Goal: Information Seeking & Learning: Learn about a topic

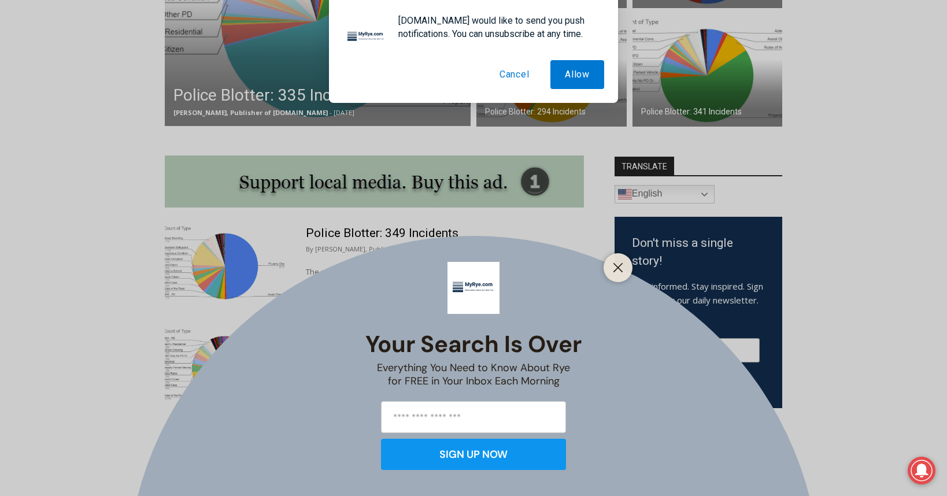
scroll to position [489, 0]
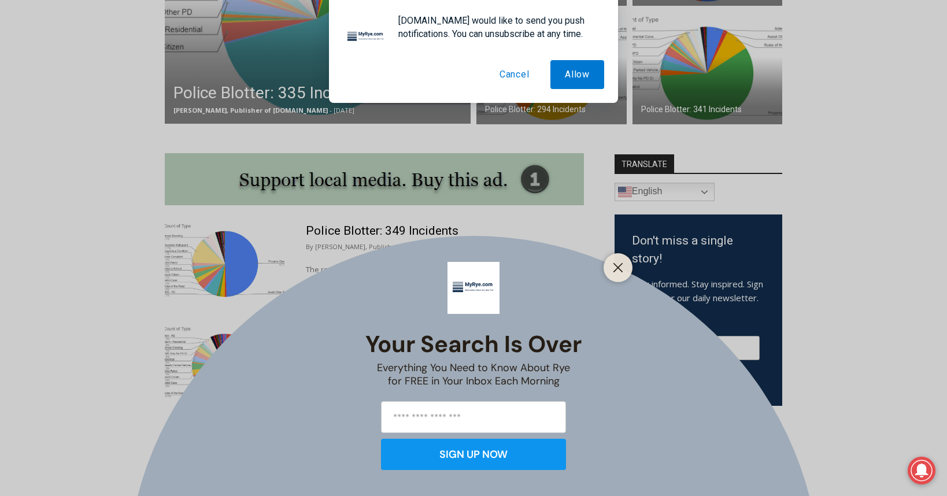
click at [507, 76] on button "Cancel" at bounding box center [514, 74] width 59 height 29
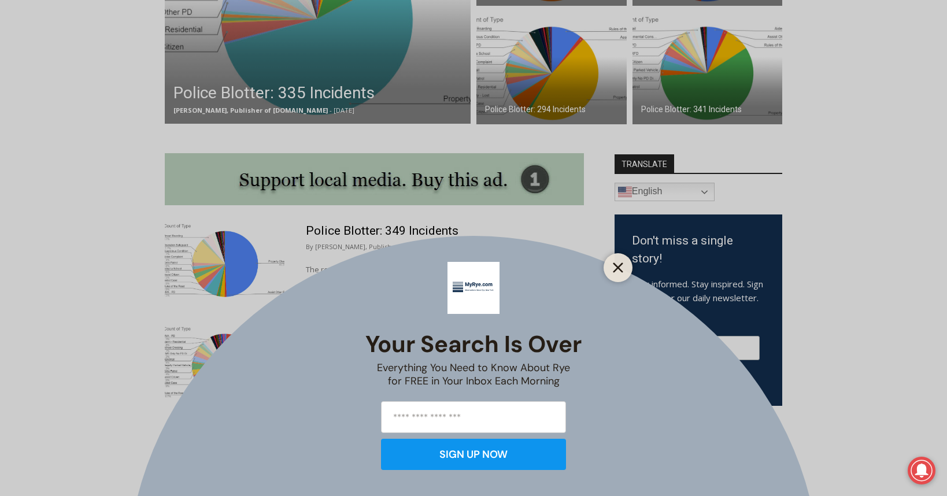
click at [615, 266] on icon "Close" at bounding box center [618, 267] width 10 height 10
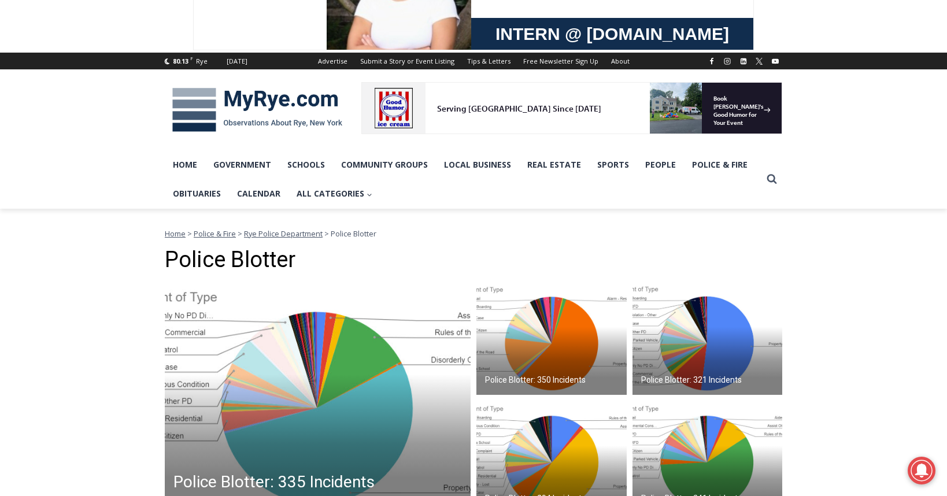
scroll to position [148, 0]
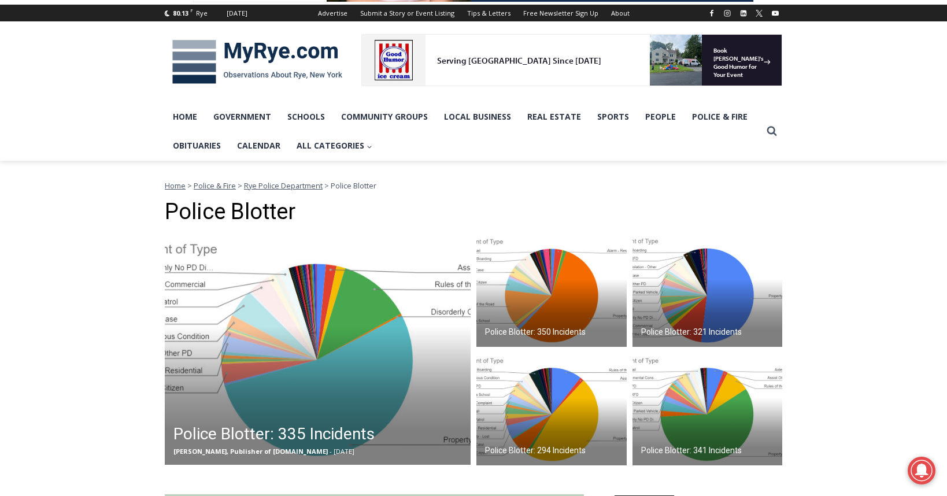
click at [300, 338] on img at bounding box center [318, 349] width 306 height 231
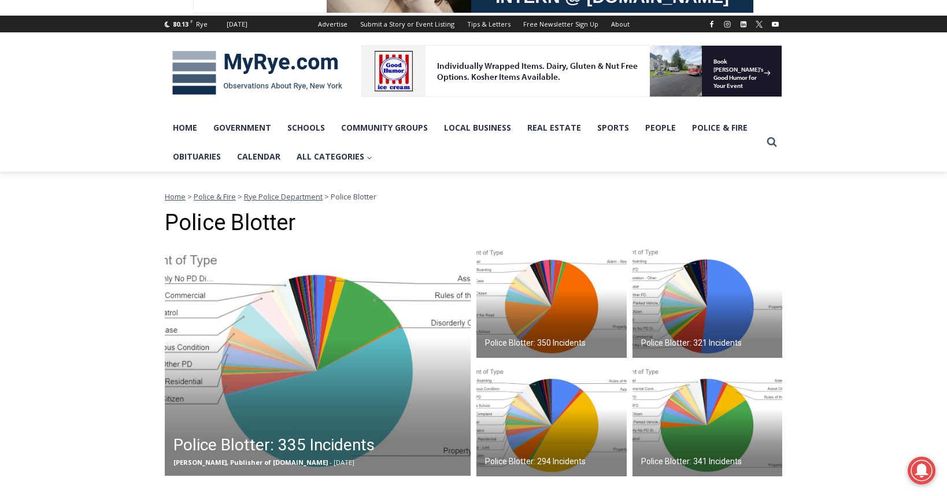
scroll to position [129, 0]
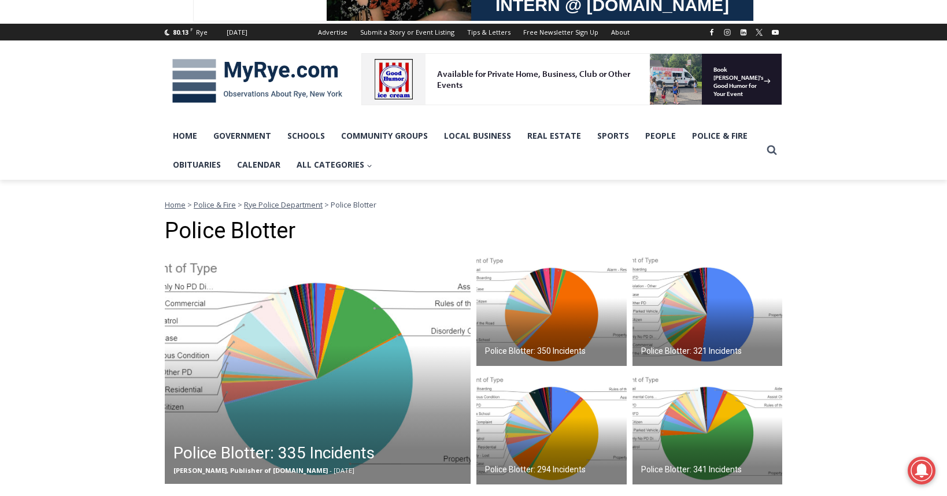
click at [289, 206] on span "Rye Police Department" at bounding box center [283, 204] width 79 height 10
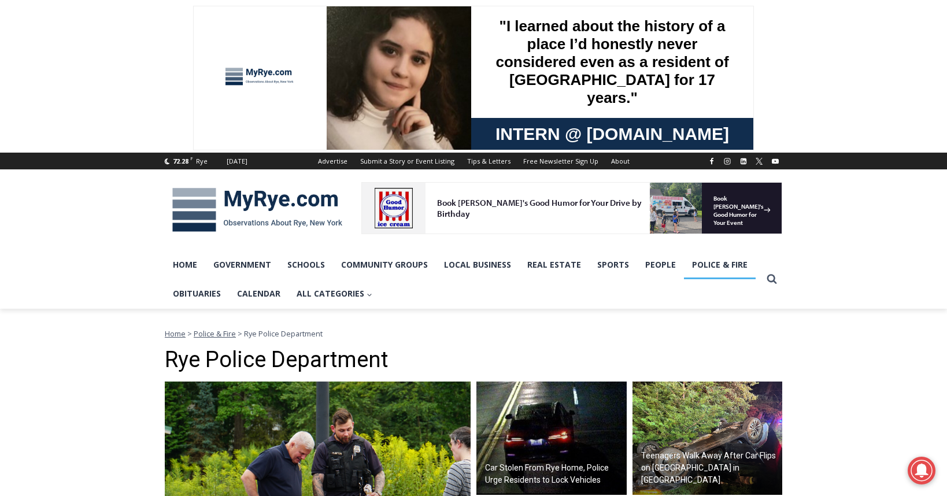
click at [721, 264] on link "Police & Fire" at bounding box center [720, 264] width 72 height 29
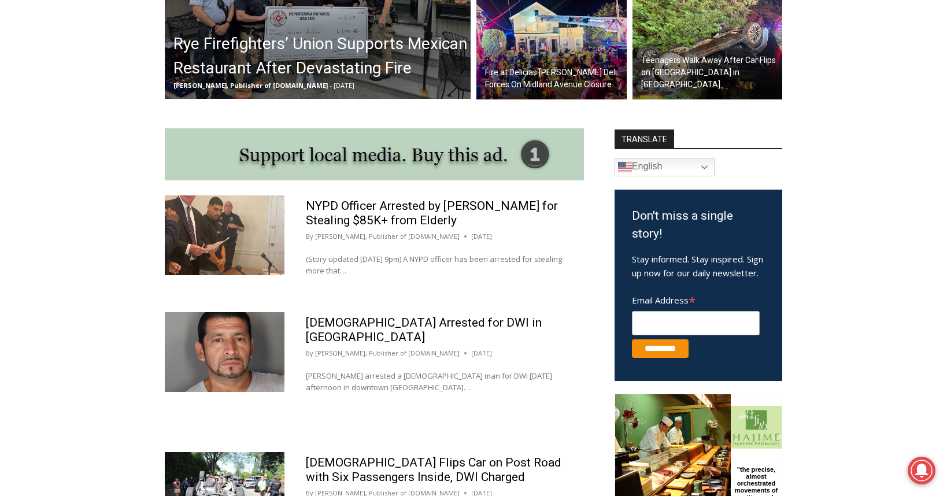
scroll to position [536, 0]
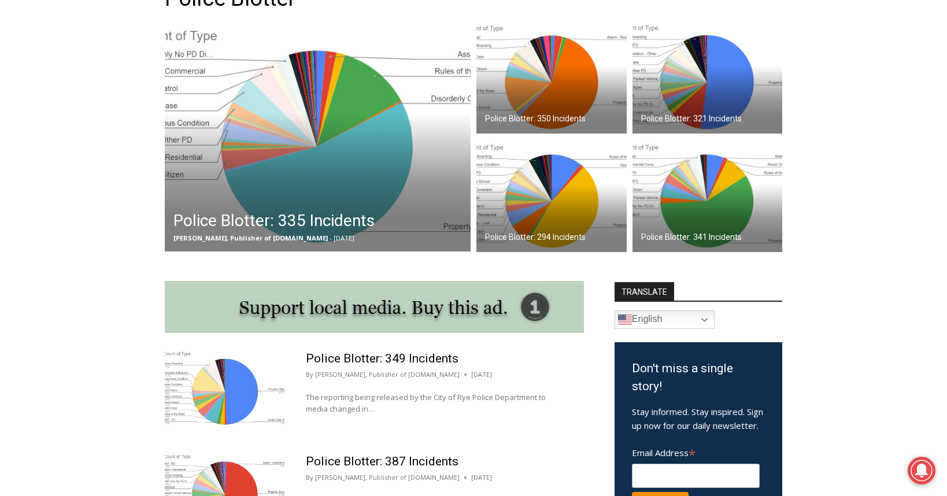
scroll to position [358, 0]
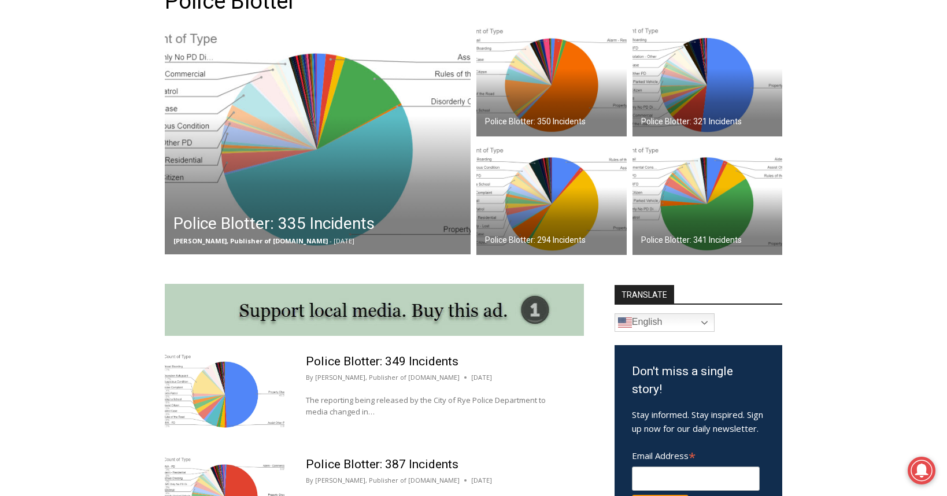
click at [305, 147] on img at bounding box center [318, 138] width 306 height 231
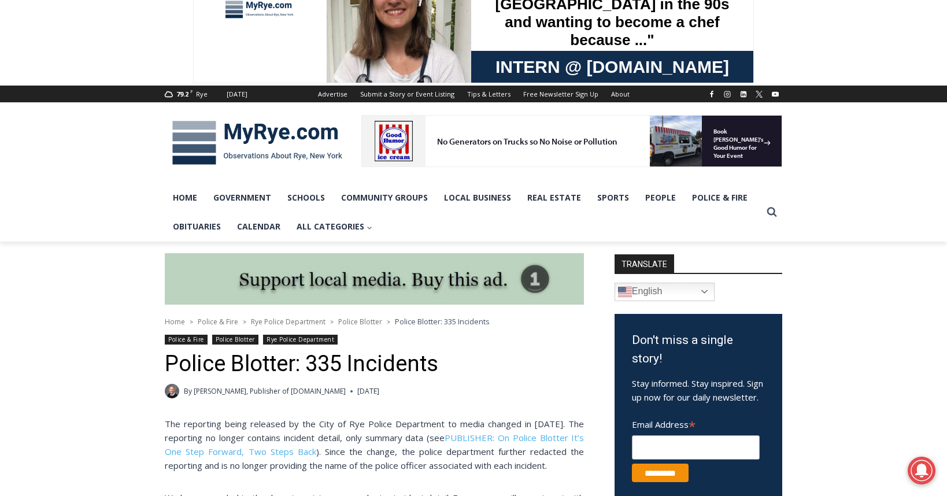
scroll to position [66, 0]
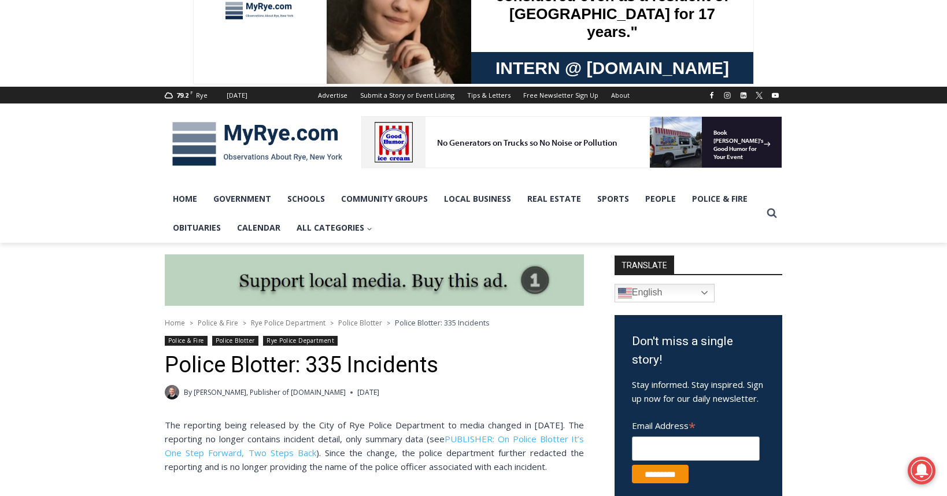
click at [360, 323] on span "Police Blotter" at bounding box center [360, 323] width 44 height 10
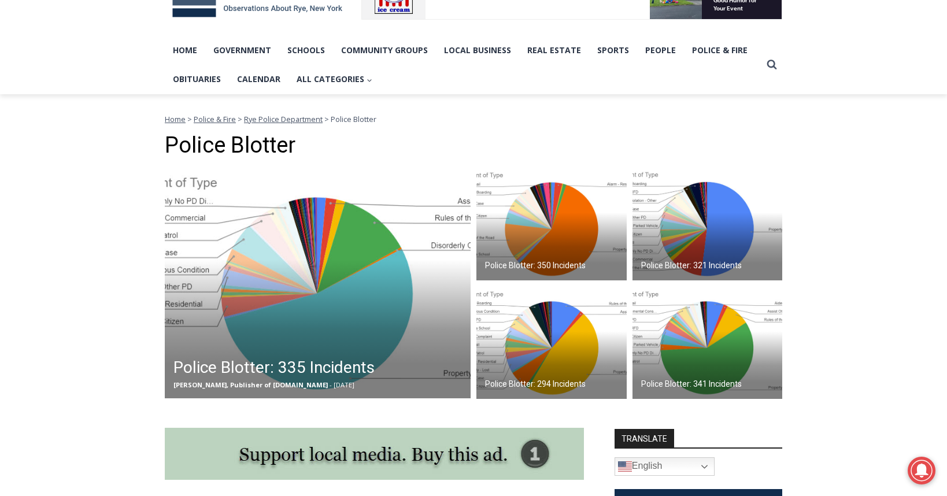
scroll to position [254, 0]
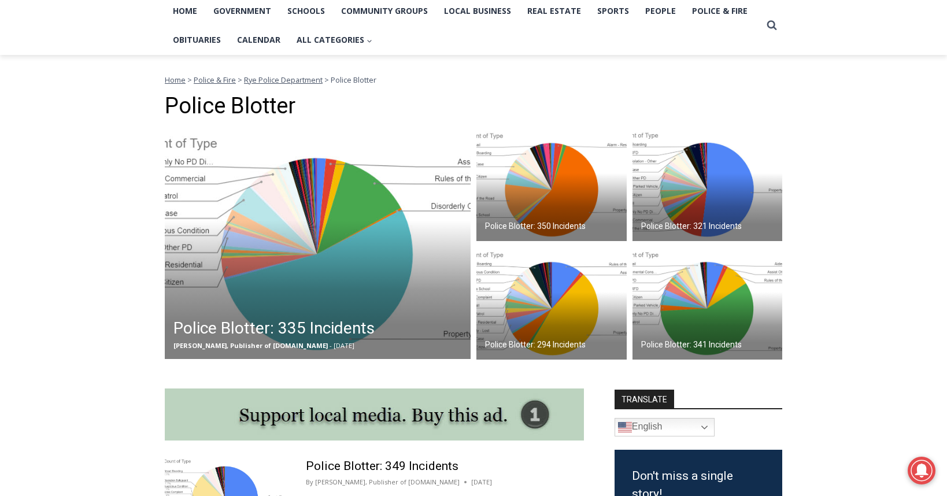
click at [553, 199] on img at bounding box center [551, 184] width 150 height 113
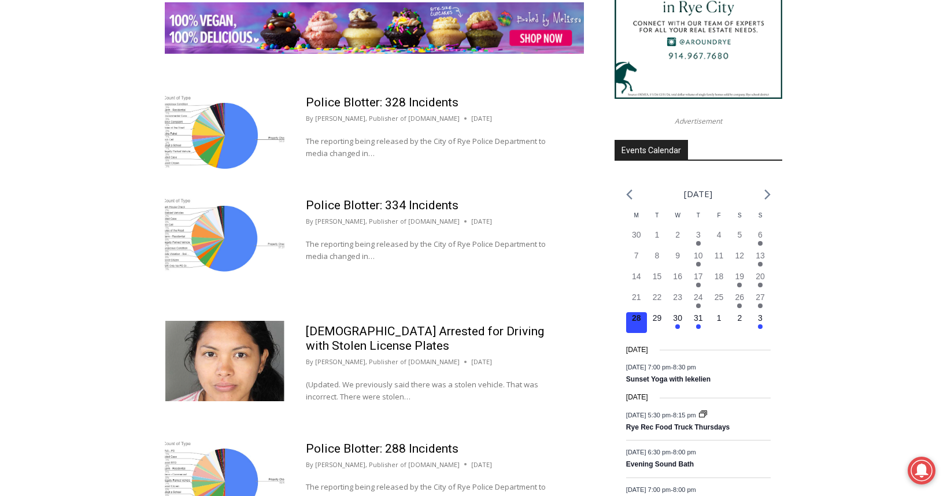
scroll to position [1488, 0]
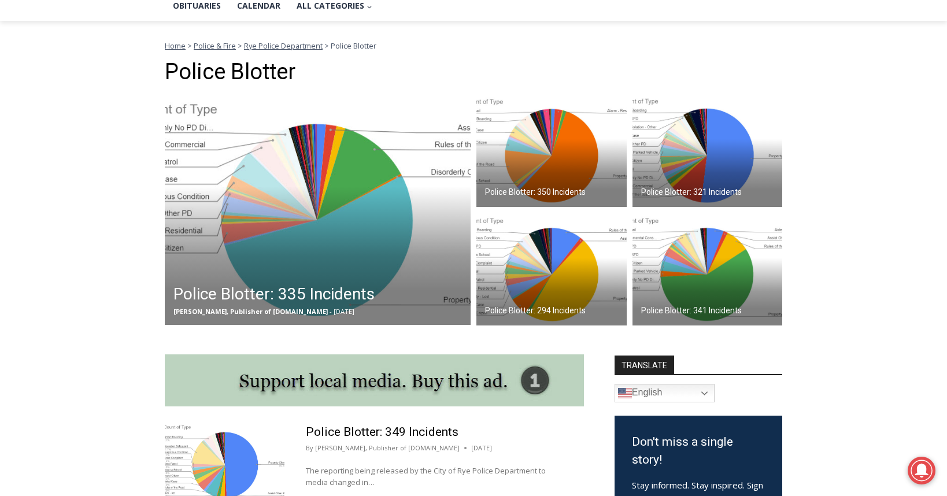
scroll to position [329, 0]
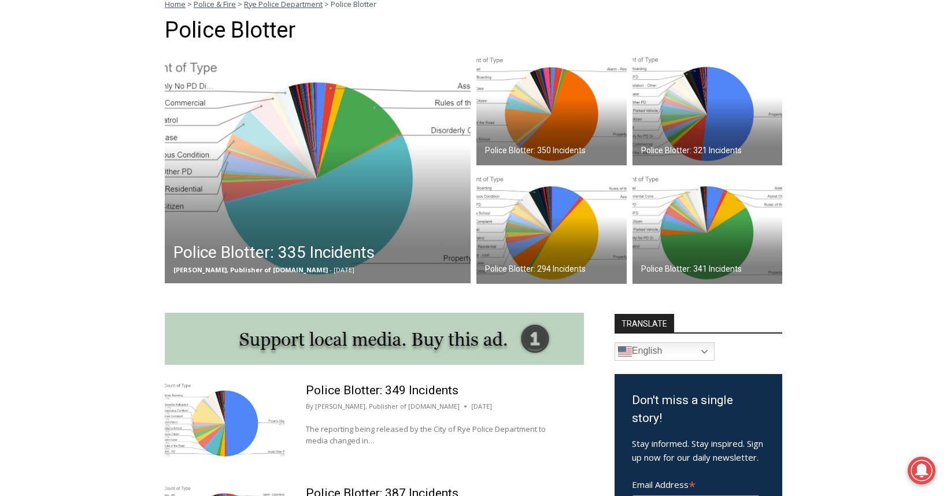
click at [531, 219] on img at bounding box center [551, 227] width 150 height 113
click at [703, 102] on img at bounding box center [707, 108] width 150 height 113
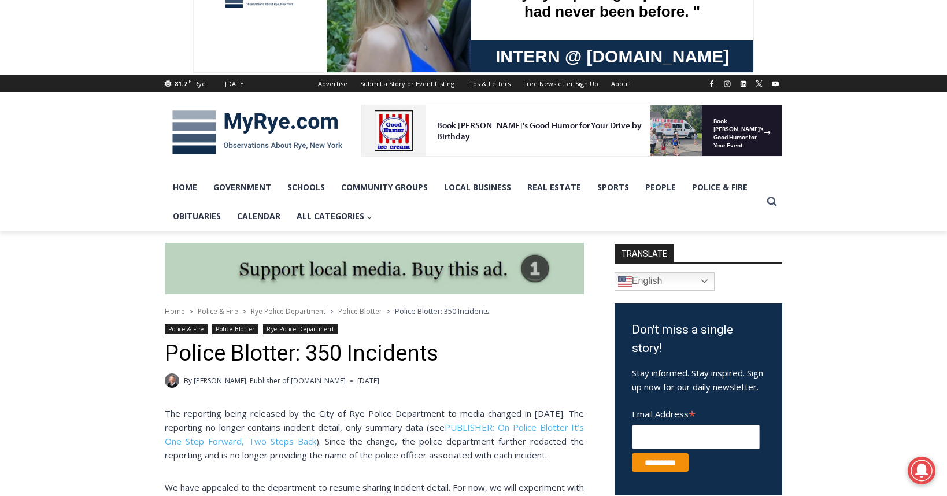
scroll to position [110, 0]
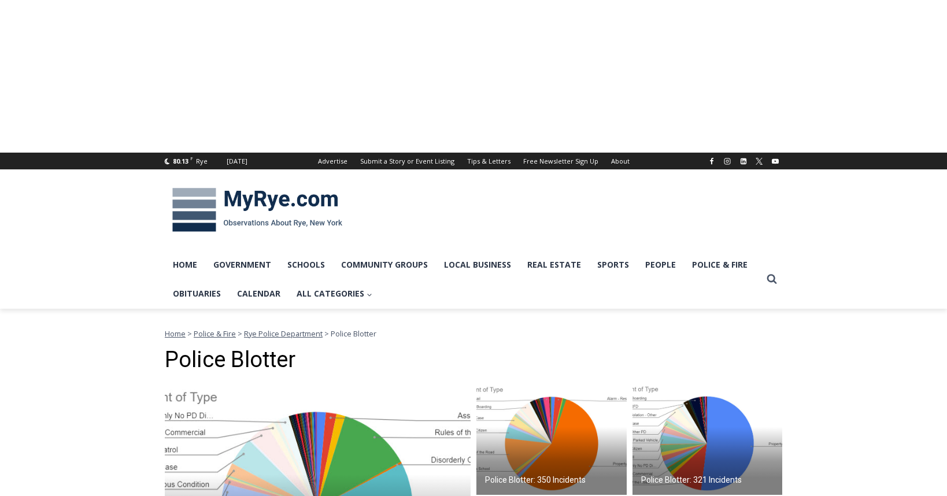
click at [323, 382] on img at bounding box center [318, 497] width 306 height 231
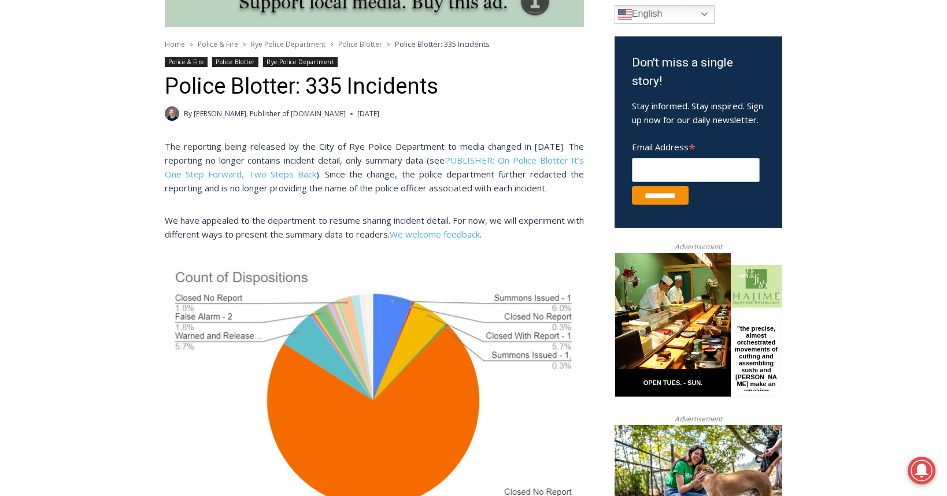
scroll to position [266, 0]
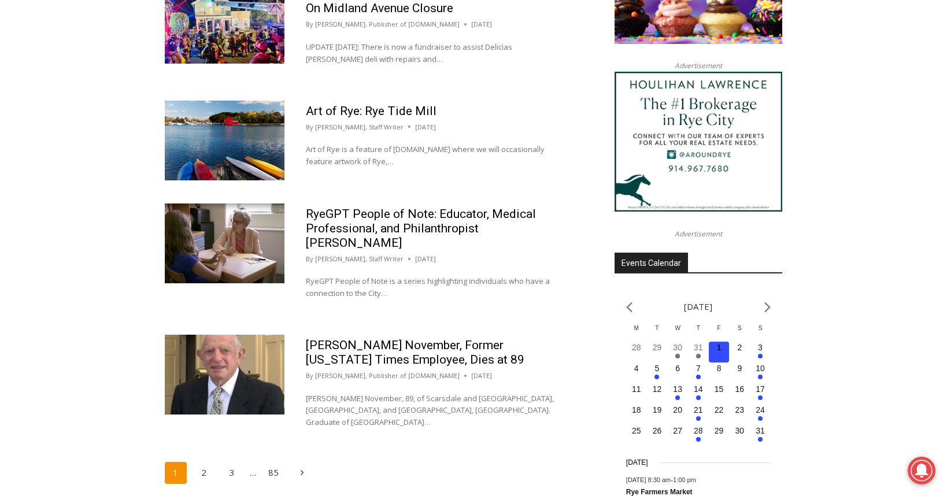
scroll to position [1576, 0]
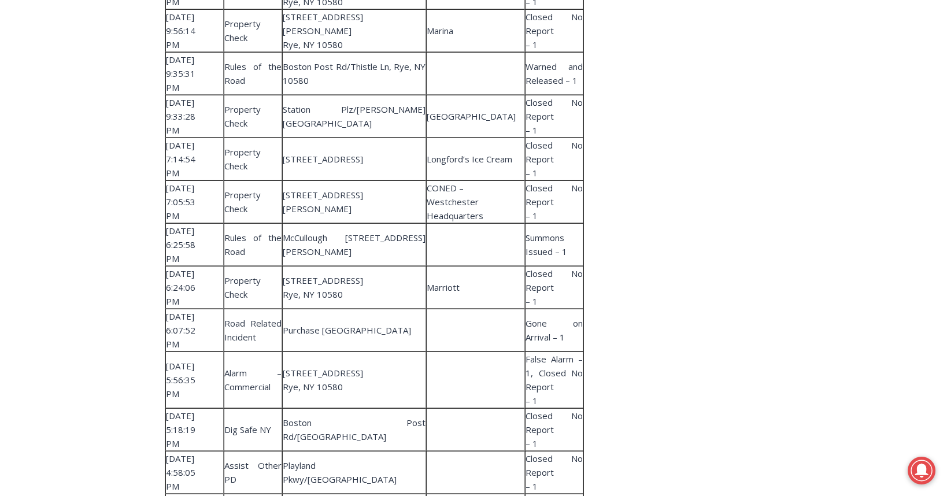
scroll to position [7005, 0]
